Goal: Task Accomplishment & Management: Manage account settings

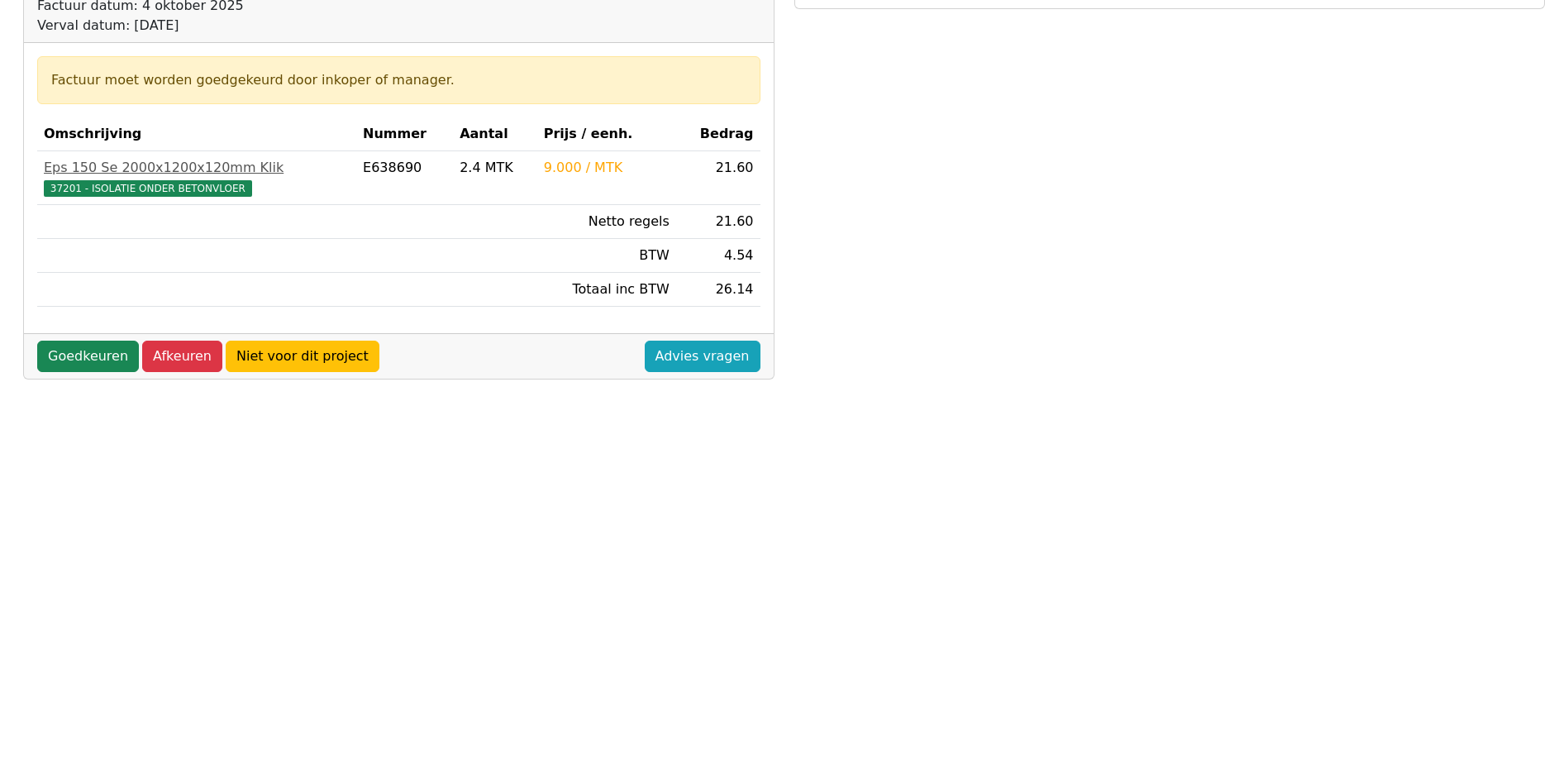
scroll to position [248, 0]
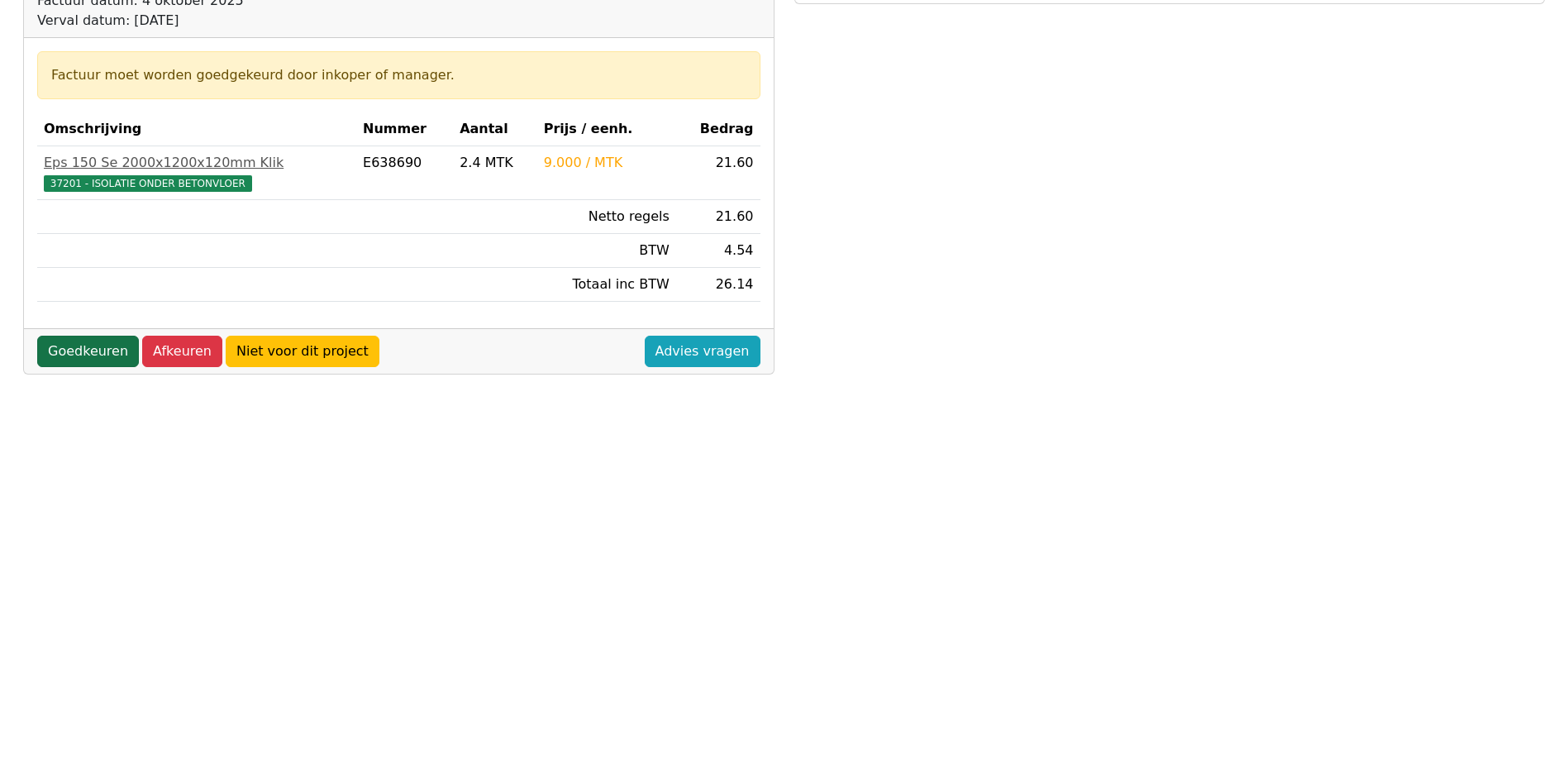
click at [64, 348] on link "Goedkeuren" at bounding box center [88, 351] width 102 height 31
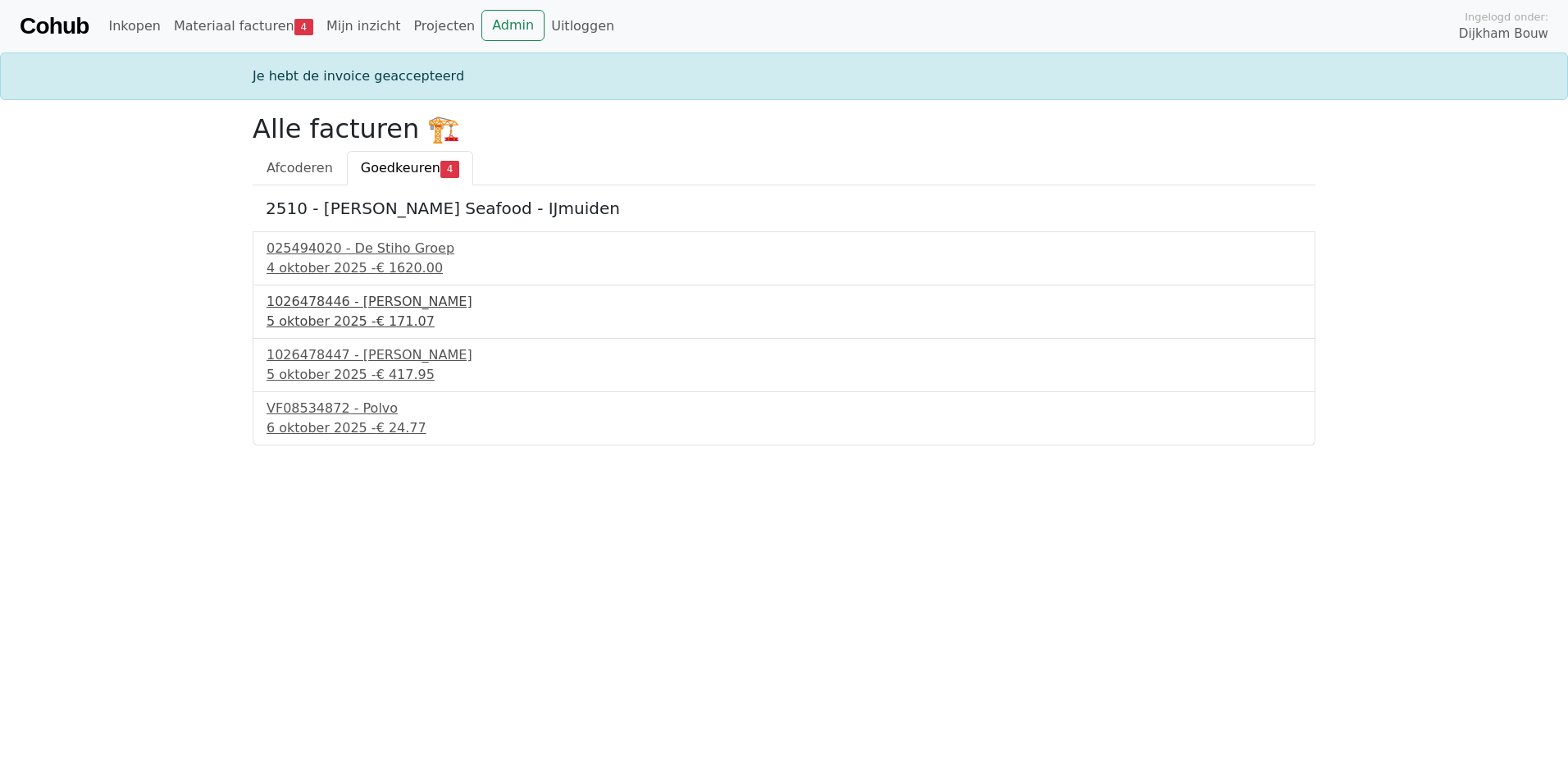
click at [378, 303] on div "1026478446 - Boels Verhuur" at bounding box center [784, 302] width 1035 height 20
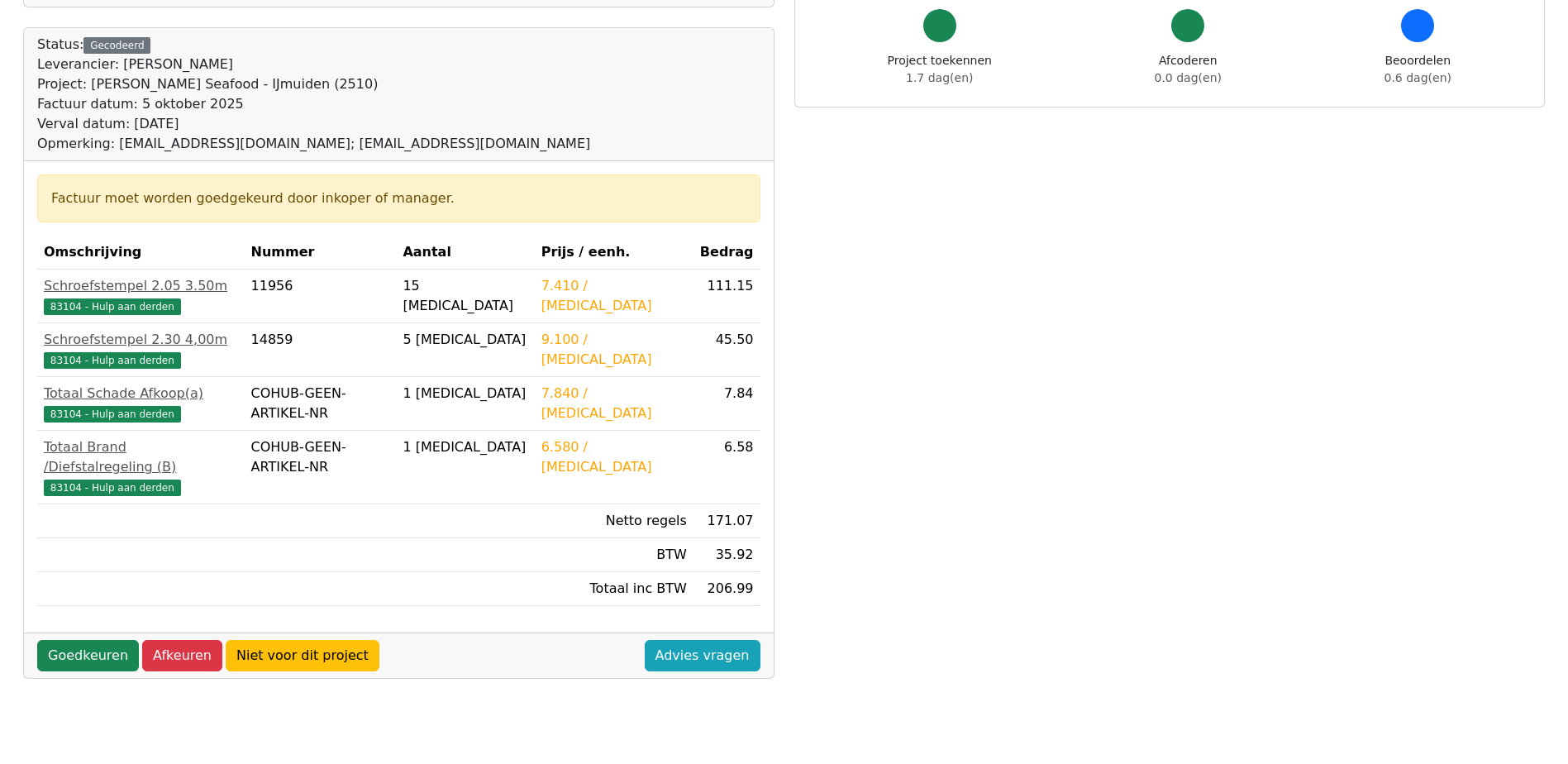
scroll to position [165, 0]
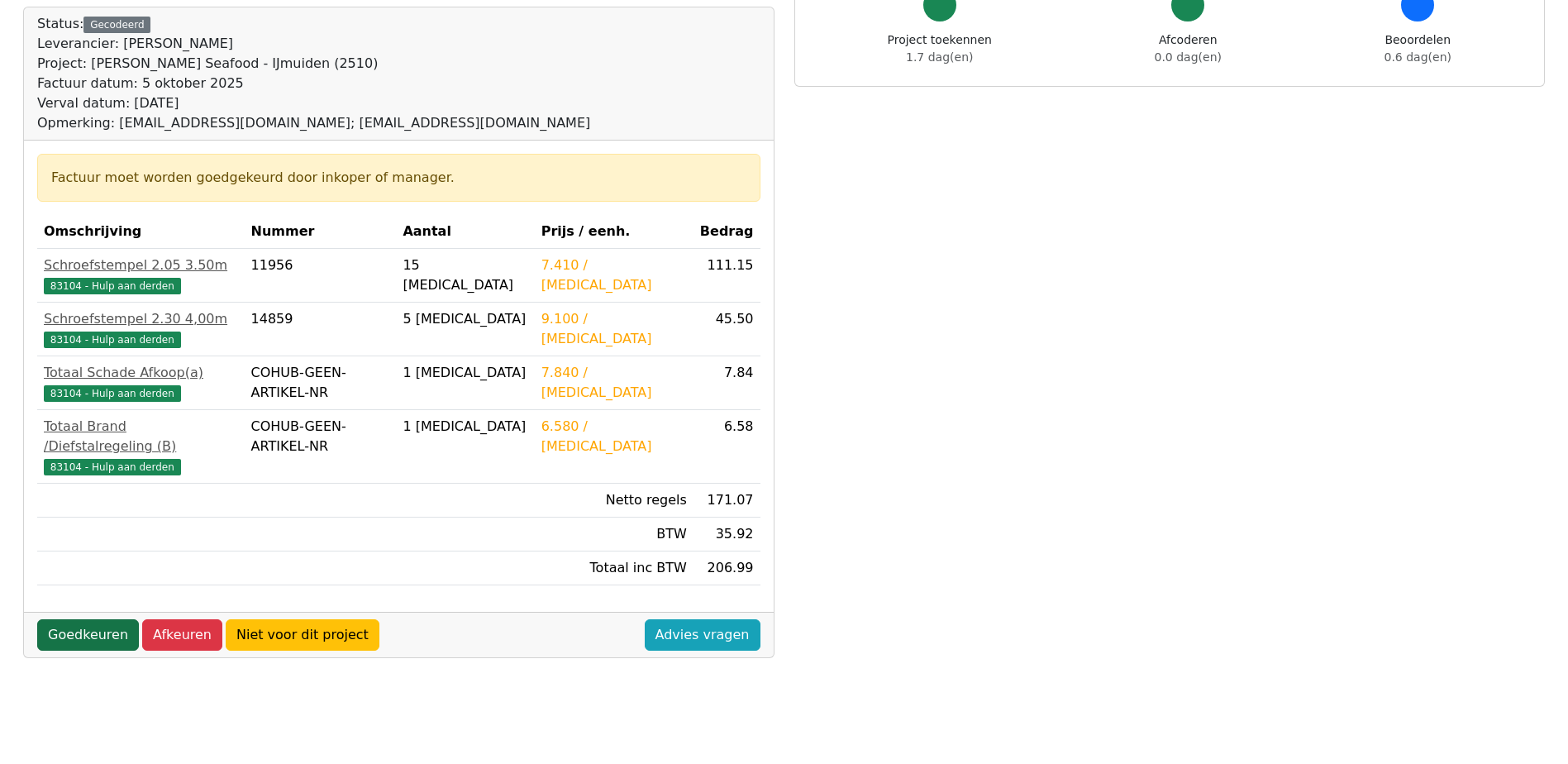
click at [104, 619] on link "Goedkeuren" at bounding box center [88, 634] width 102 height 31
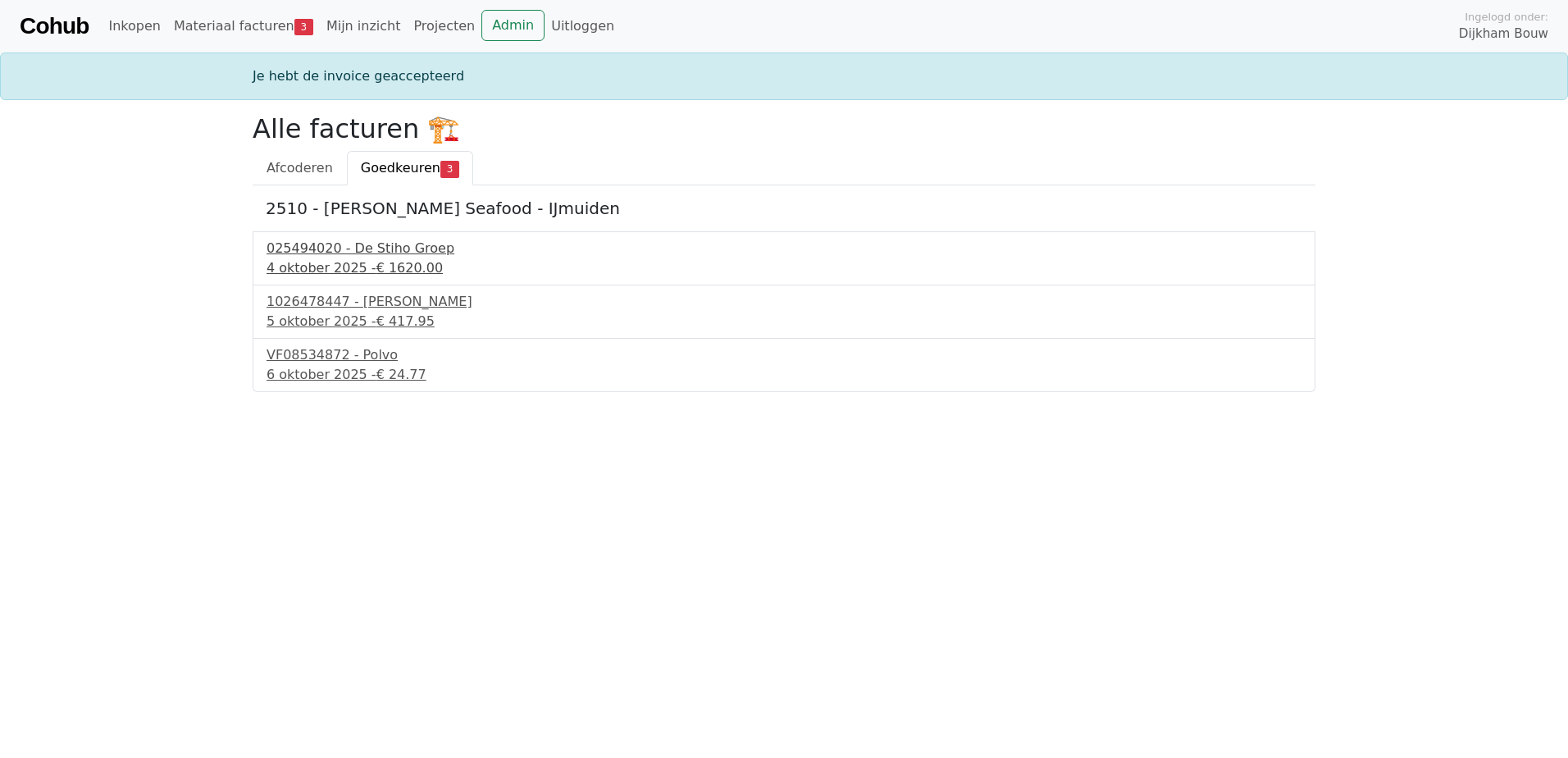
click at [382, 260] on span "€ 1620.00" at bounding box center [410, 267] width 67 height 16
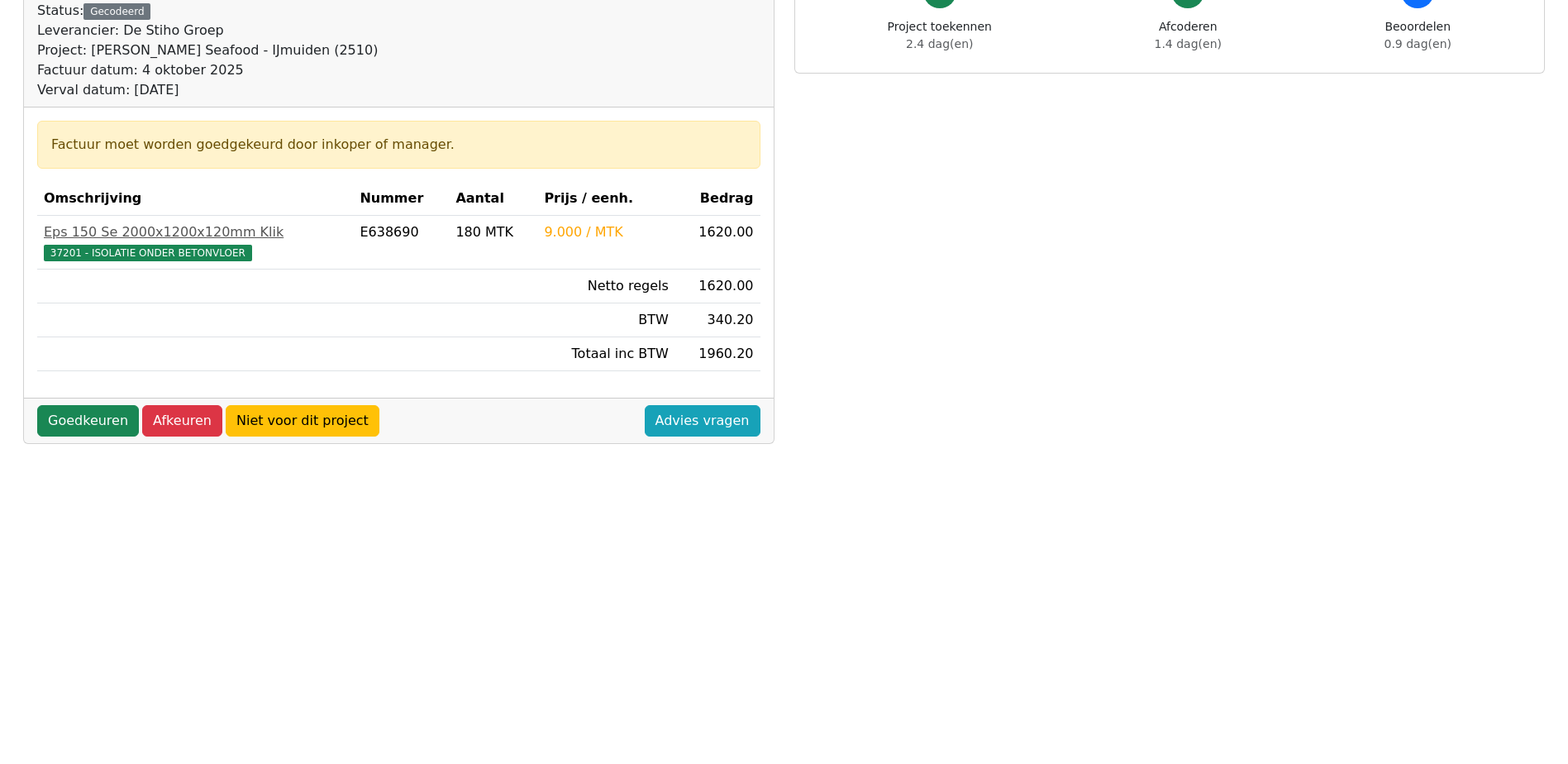
scroll to position [248, 0]
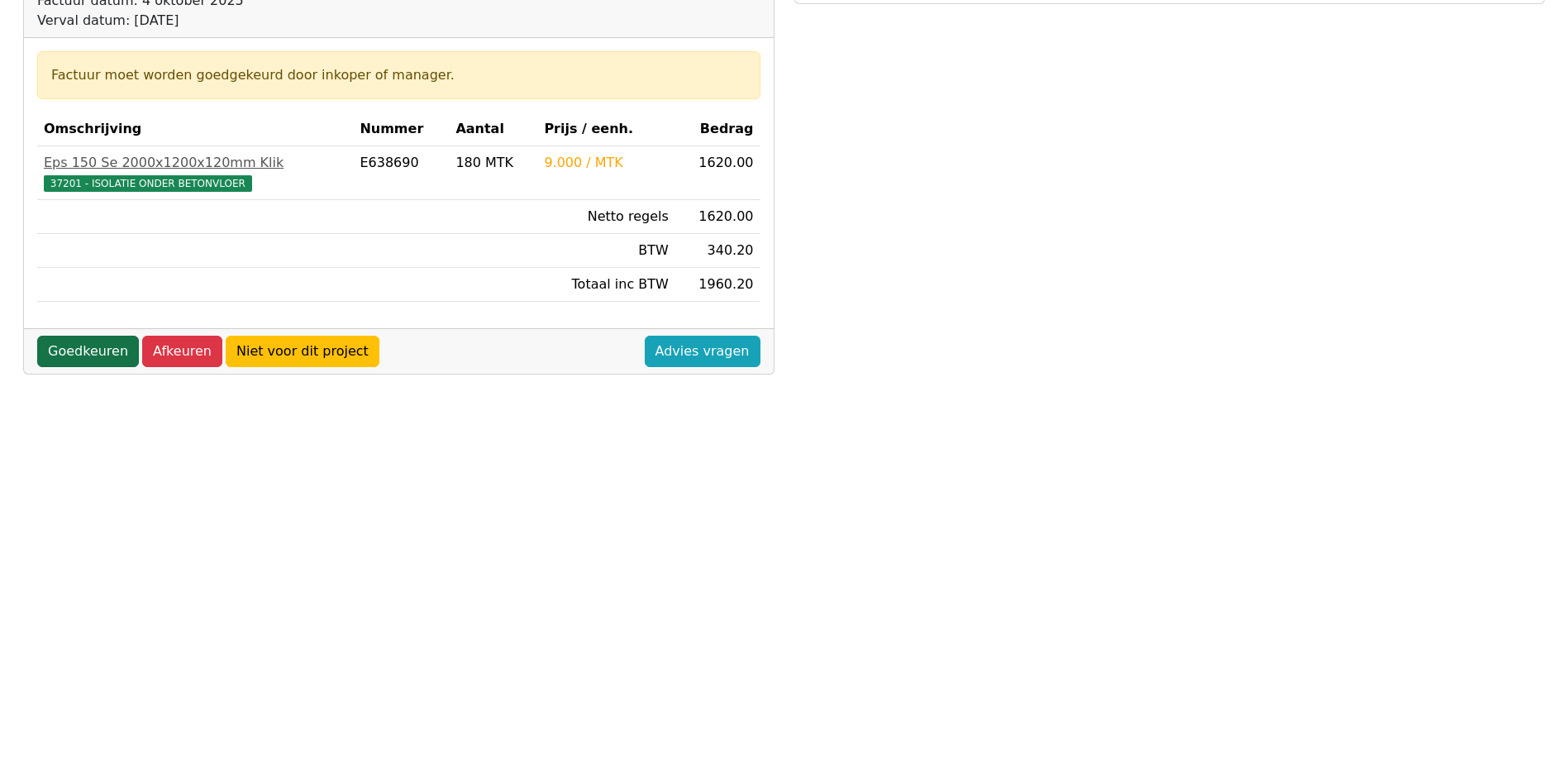
click at [90, 350] on link "Goedkeuren" at bounding box center [88, 351] width 102 height 31
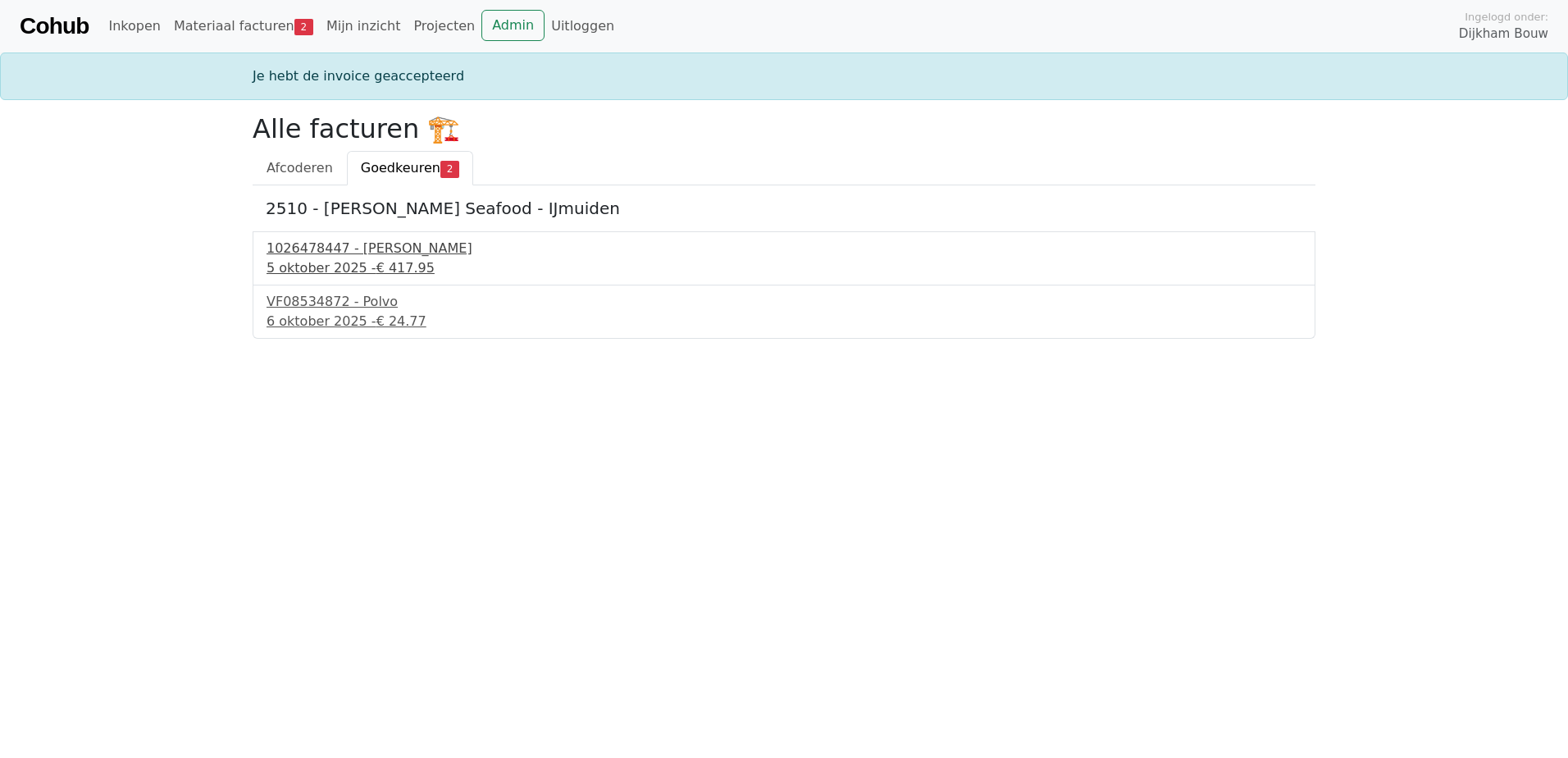
click at [362, 259] on div "5 oktober 2025 - € 417.95" at bounding box center [784, 268] width 1035 height 20
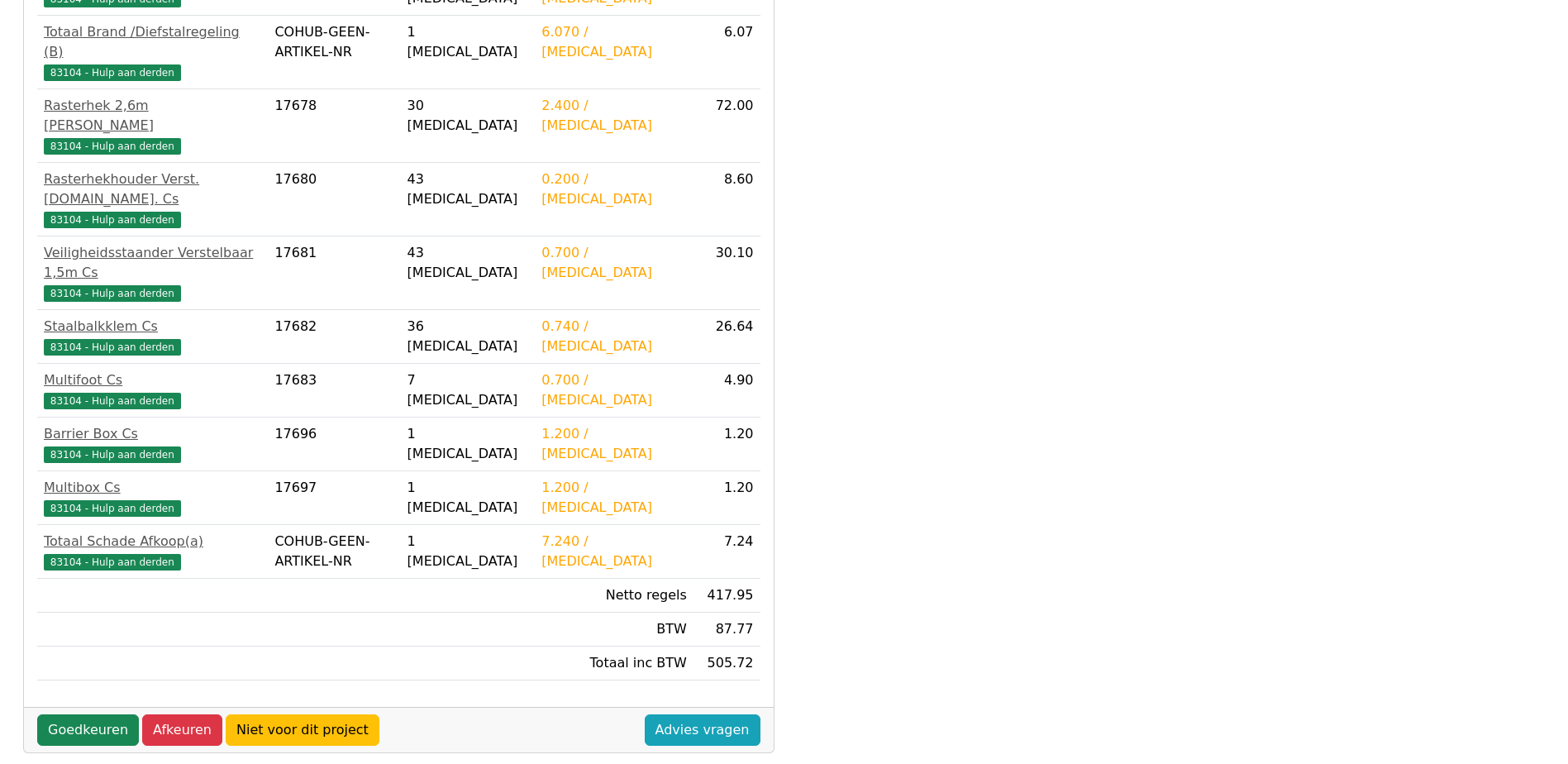
scroll to position [462, 0]
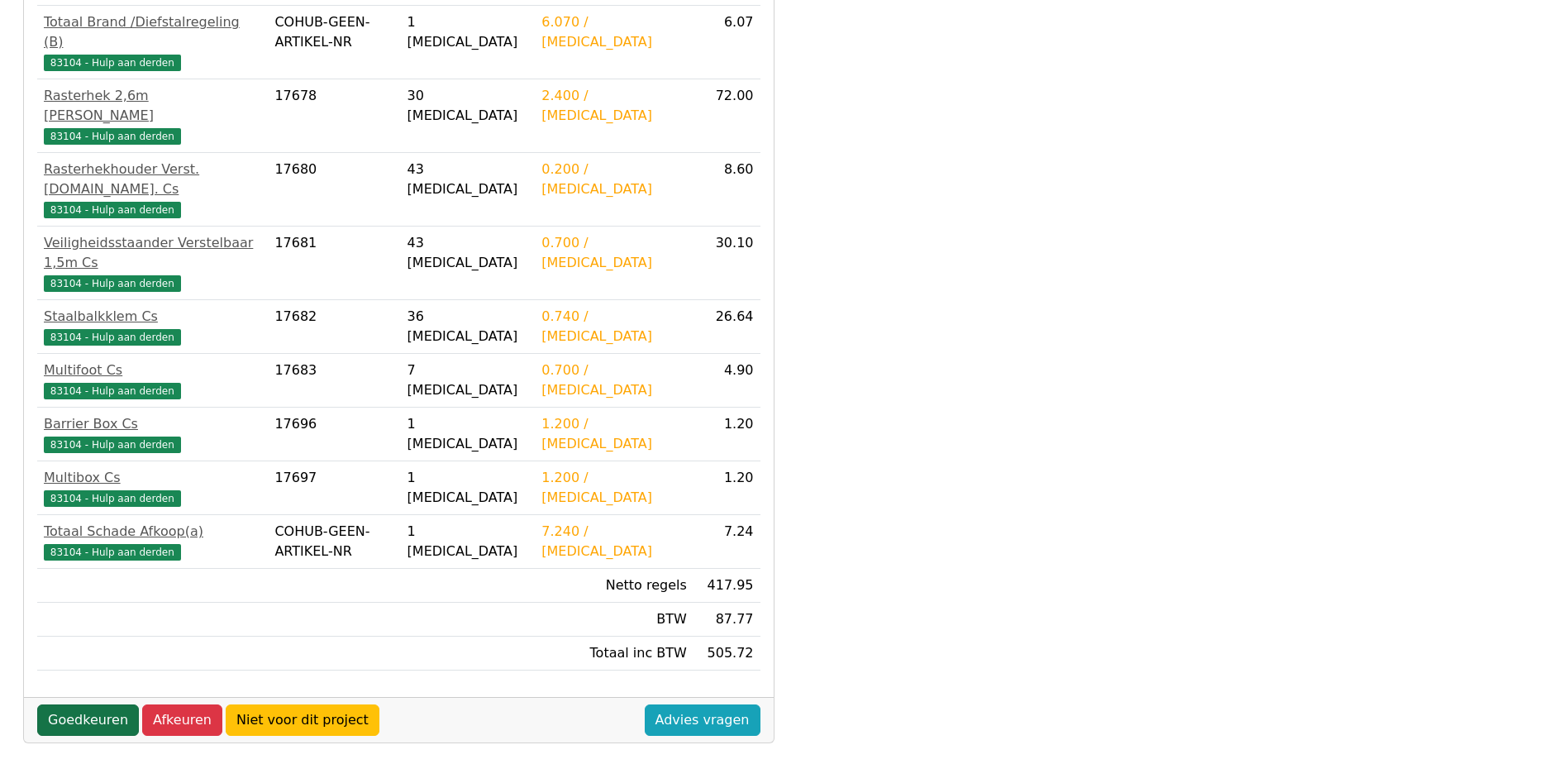
click at [100, 704] on link "Goedkeuren" at bounding box center [88, 719] width 102 height 31
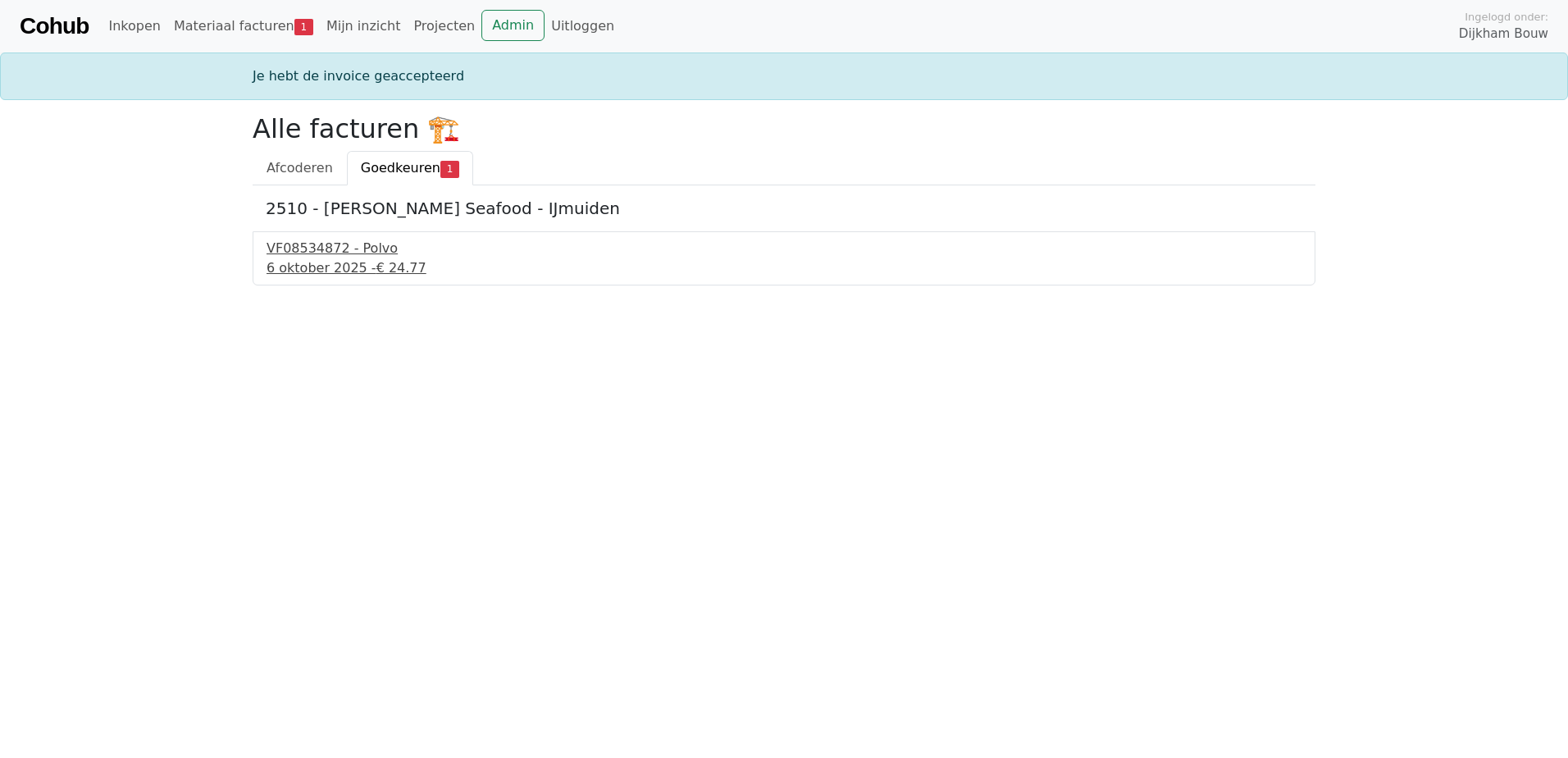
click at [357, 250] on div "VF08534872 - Polvo" at bounding box center [784, 249] width 1035 height 20
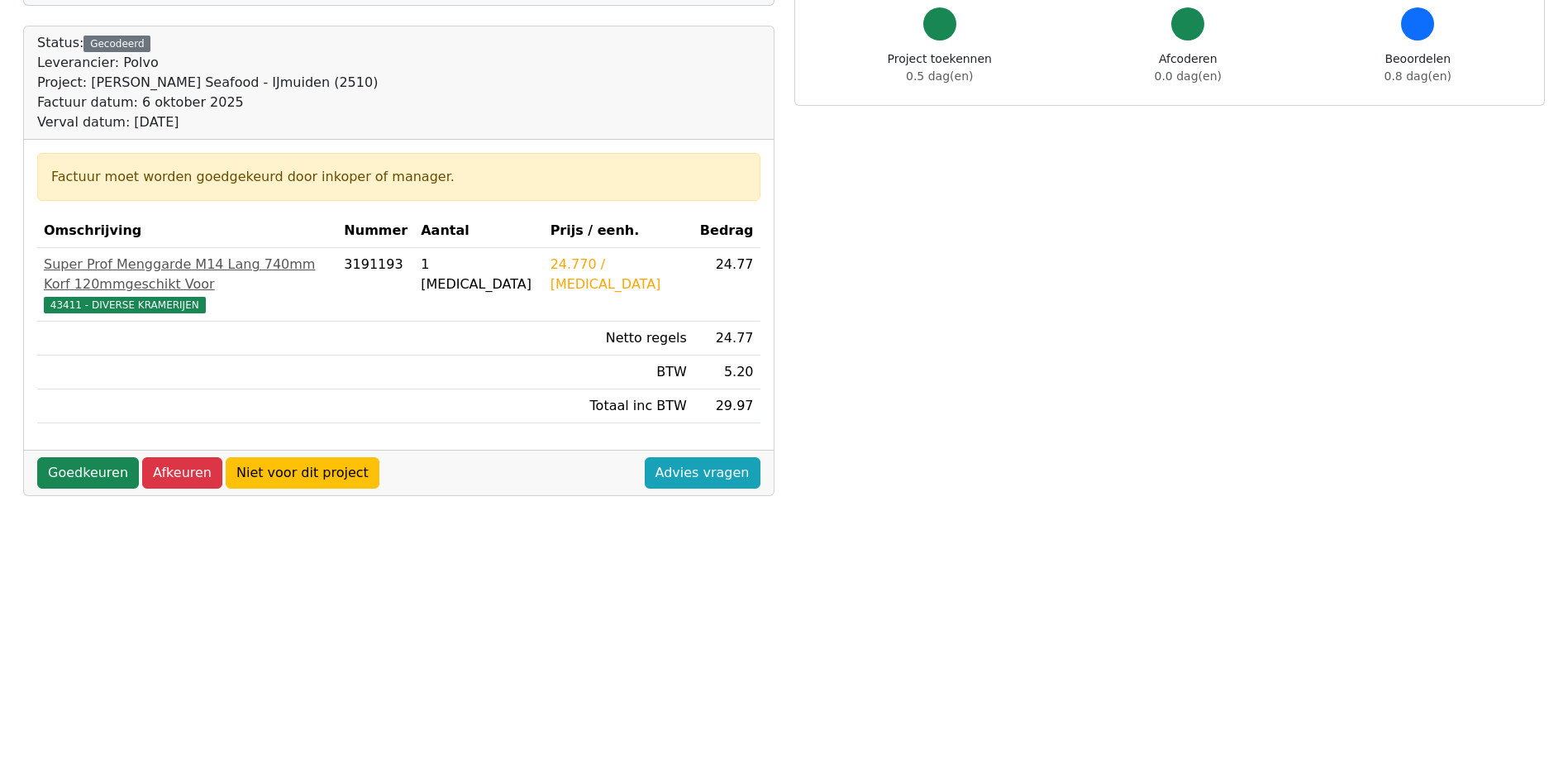
scroll to position [248, 0]
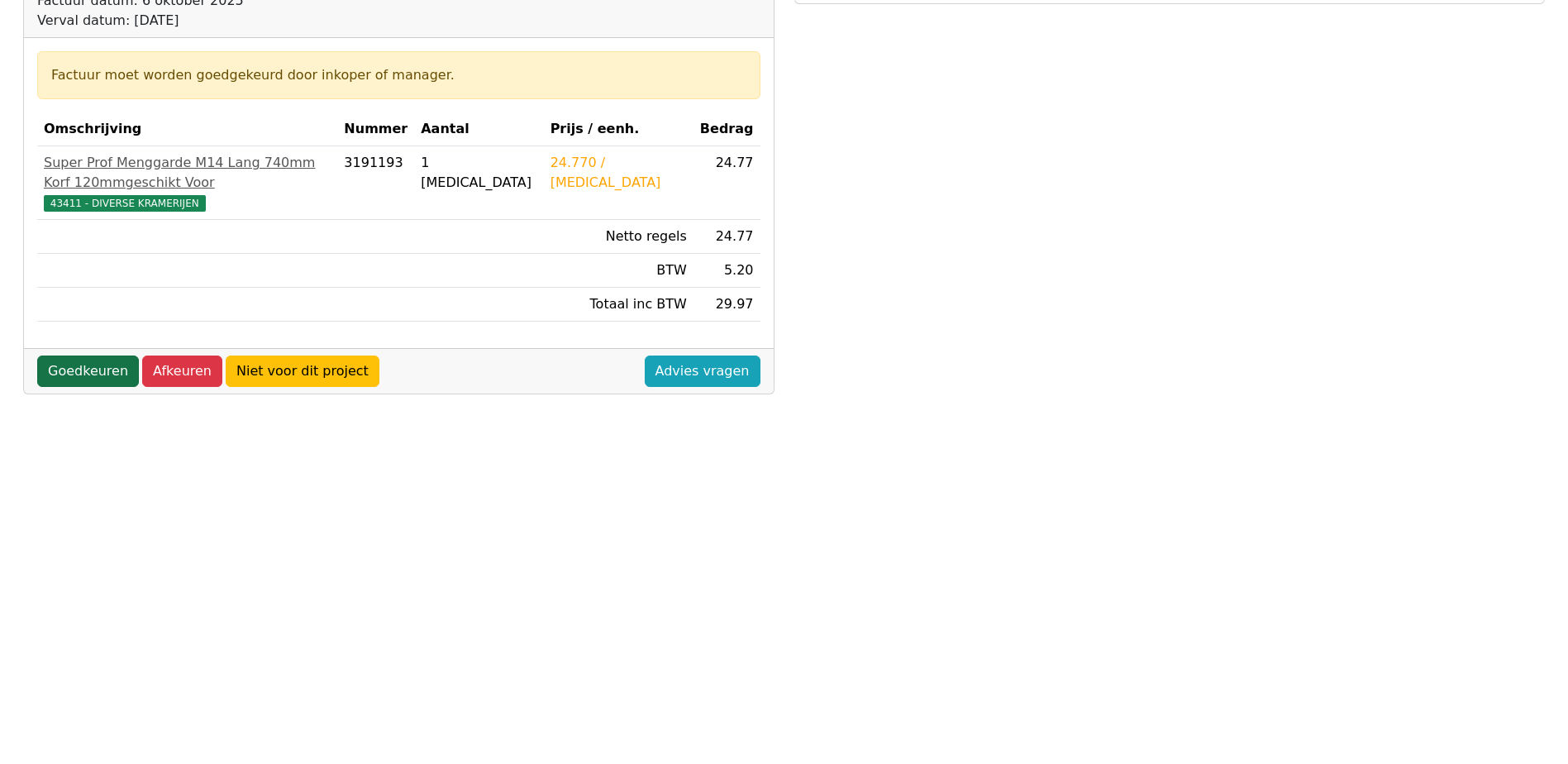
click at [80, 355] on link "Goedkeuren" at bounding box center [88, 370] width 102 height 31
